Goal: Task Accomplishment & Management: Complete application form

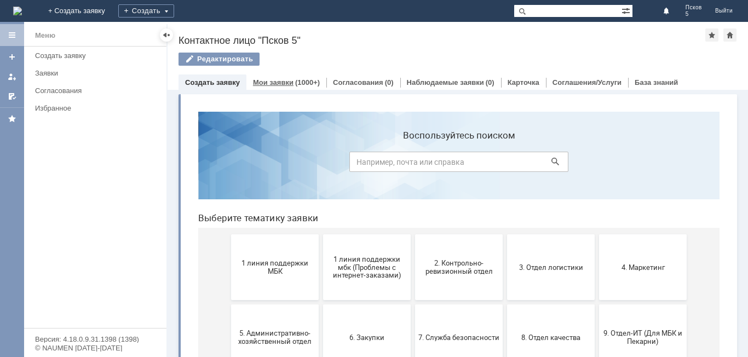
click at [284, 78] on div "Мои заявки (1000+)" at bounding box center [286, 82] width 80 height 16
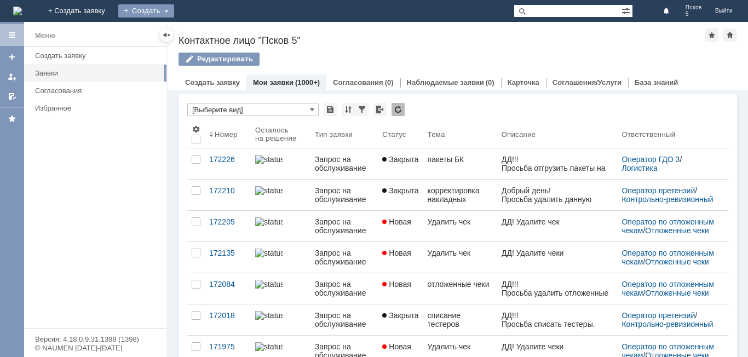
click at [174, 12] on div "Создать" at bounding box center [146, 10] width 56 height 13
click at [204, 34] on link "Заявка" at bounding box center [161, 32] width 83 height 13
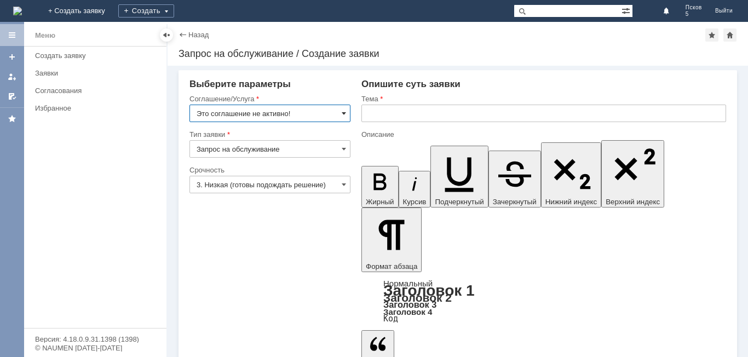
click at [343, 110] on span at bounding box center [344, 113] width 4 height 9
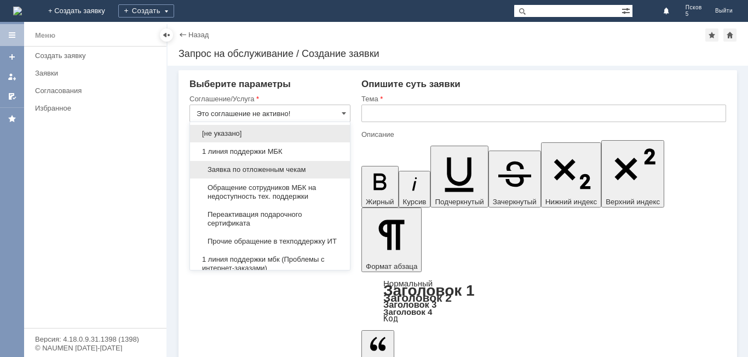
click at [321, 165] on div "Заявка по отложенным чекам" at bounding box center [270, 170] width 160 height 18
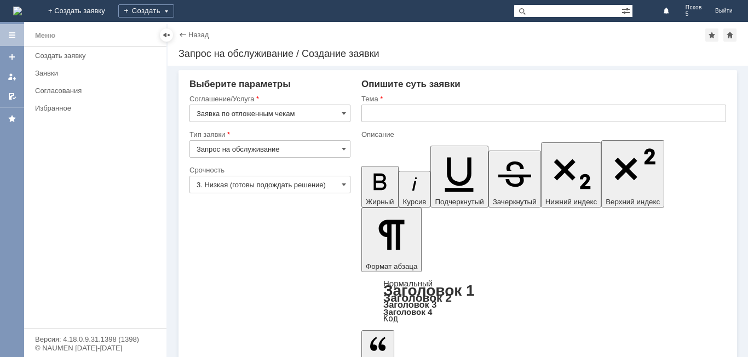
type input "Заявка по отложенным чекам"
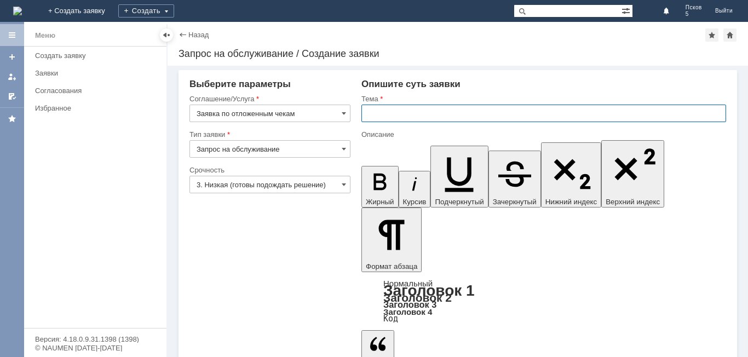
click at [400, 111] on input "text" at bounding box center [543, 114] width 365 height 18
type input "Удалить чек"
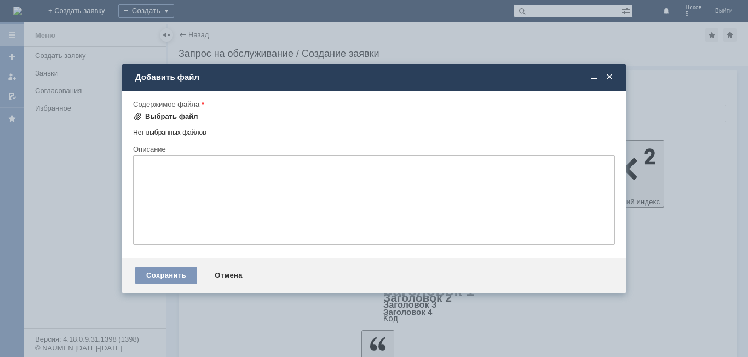
click at [164, 116] on div "Выбрать файл" at bounding box center [171, 116] width 53 height 9
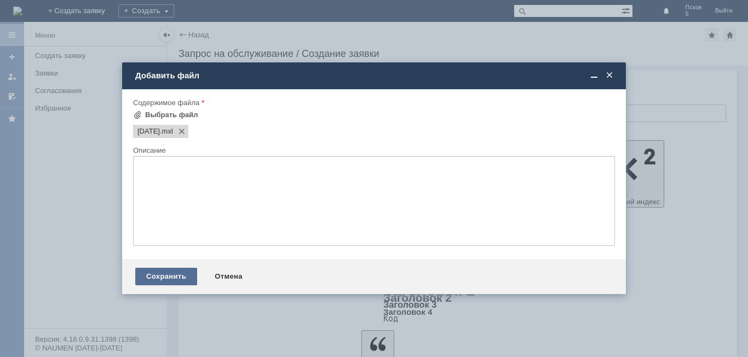
click at [170, 281] on div "Сохранить" at bounding box center [166, 277] width 62 height 18
